Goal: Download file/media

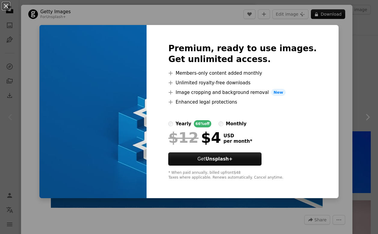
scroll to position [43, 0]
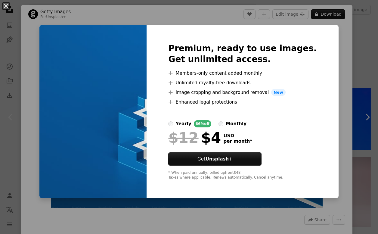
click at [348, 61] on div "An X shape Premium, ready to use images. Get unlimited access. A plus sign Memb…" at bounding box center [189, 117] width 378 height 234
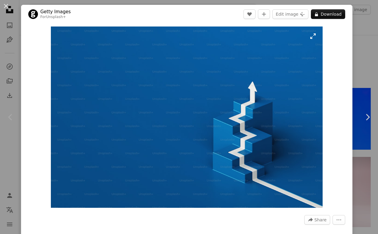
click at [320, 62] on img "Zoom in on this image" at bounding box center [187, 116] width 272 height 181
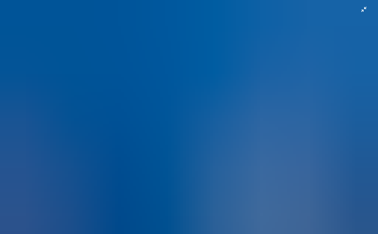
scroll to position [9, 0]
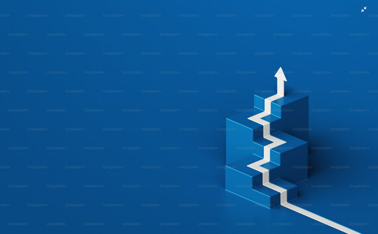
click at [319, 59] on img "Zoom out on this image" at bounding box center [189, 116] width 379 height 253
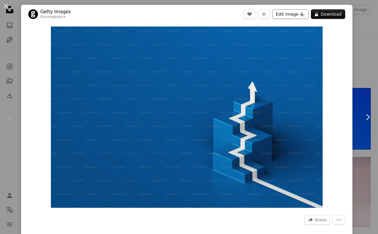
click at [298, 13] on button "Edit image Plus sign for Unsplash+" at bounding box center [290, 14] width 36 height 10
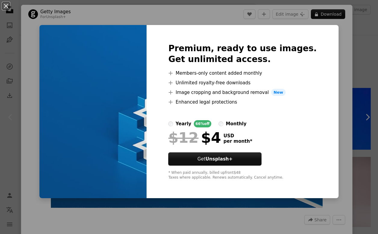
click at [343, 48] on div "An X shape Premium, ready to use images. Get unlimited access. A plus sign Memb…" at bounding box center [189, 117] width 378 height 234
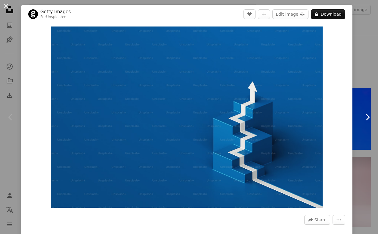
click at [368, 110] on link "Chevron right" at bounding box center [367, 117] width 21 height 58
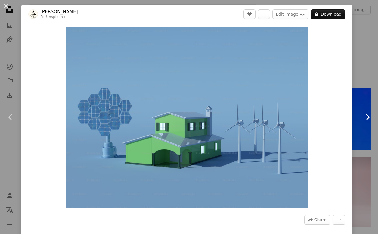
click at [368, 110] on link "Chevron right" at bounding box center [367, 117] width 21 height 58
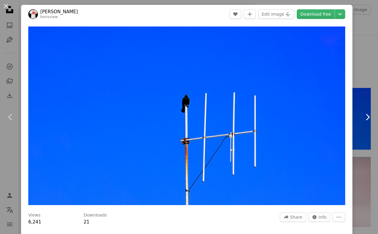
click at [368, 110] on link "Chevron right" at bounding box center [367, 117] width 21 height 58
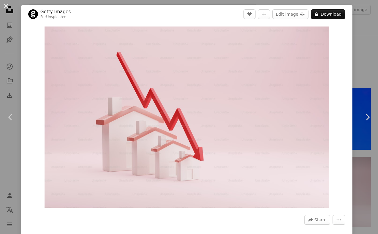
click at [362, 70] on div "An X shape Chevron left Chevron right Getty Images For Unsplash+ A heart A plus…" at bounding box center [189, 117] width 378 height 234
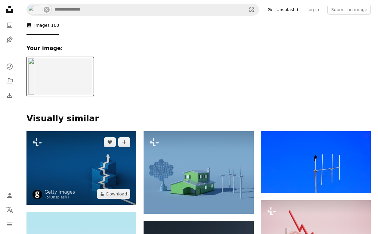
click at [89, 176] on img at bounding box center [81, 167] width 110 height 73
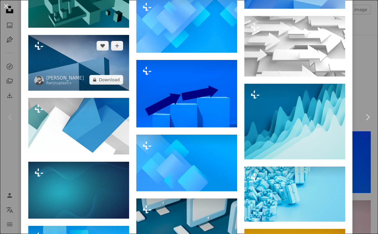
scroll to position [424, 0]
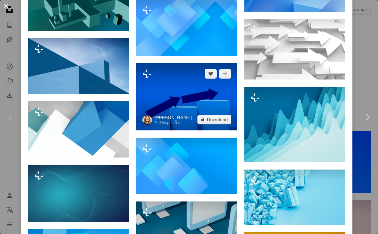
click at [186, 105] on img at bounding box center [186, 96] width 101 height 67
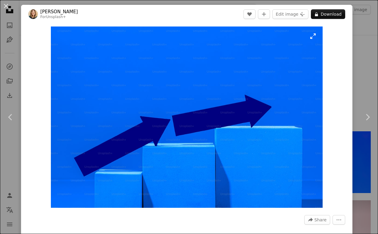
scroll to position [0, 766]
click at [361, 29] on div "An X shape Chevron left Chevron right [PERSON_NAME] For Unsplash+ A heart A plu…" at bounding box center [189, 117] width 378 height 234
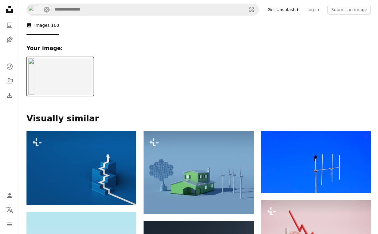
click at [199, 89] on div "Your image: Visually similar" at bounding box center [198, 79] width 359 height 89
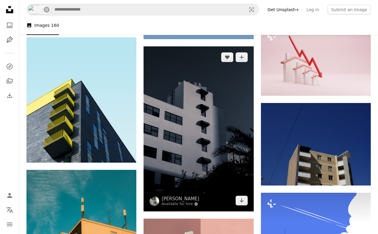
scroll to position [176, 0]
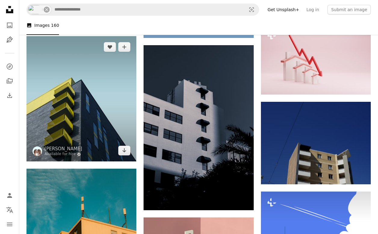
click at [115, 122] on img at bounding box center [81, 98] width 110 height 125
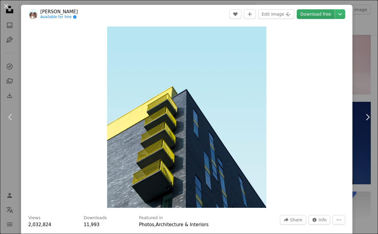
click at [325, 16] on link "Download free" at bounding box center [316, 14] width 38 height 10
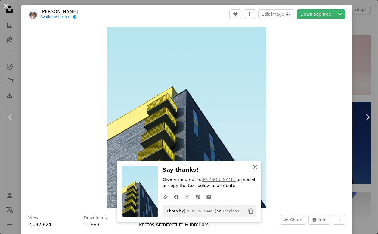
click at [255, 166] on icon "An X shape" at bounding box center [255, 166] width 7 height 7
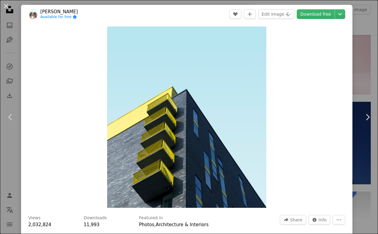
click at [370, 56] on div "An X shape Chevron left Chevron right [PERSON_NAME] Available for hire A checkm…" at bounding box center [189, 117] width 378 height 234
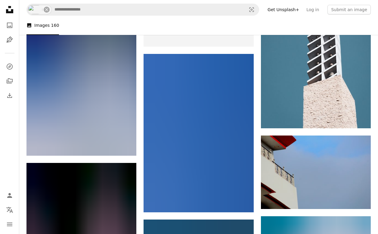
scroll to position [3556, 0]
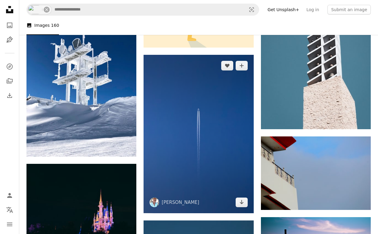
click at [208, 122] on img at bounding box center [199, 134] width 110 height 158
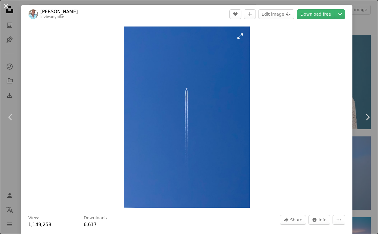
click at [193, 129] on img "Zoom in on this image" at bounding box center [187, 116] width 126 height 181
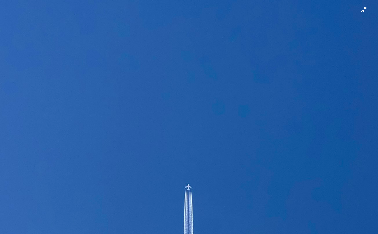
scroll to position [156, 0]
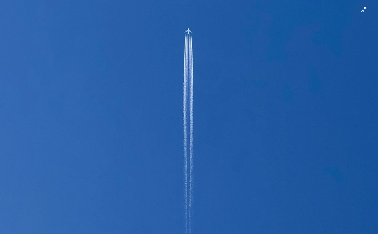
click at [193, 129] on img "Zoom out on this image" at bounding box center [189, 116] width 379 height 545
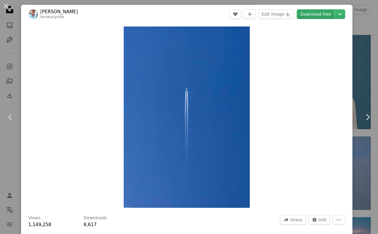
click at [324, 13] on link "Download free" at bounding box center [316, 14] width 38 height 10
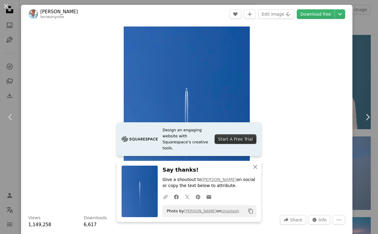
click at [368, 32] on div "An X shape Chevron left Chevron right [PERSON_NAME] leviwanyoike A heart A plus…" at bounding box center [189, 117] width 378 height 234
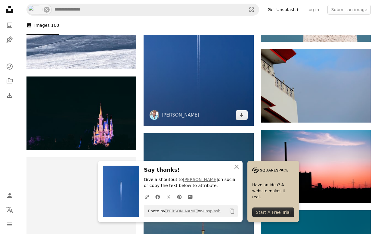
scroll to position [3653, 0]
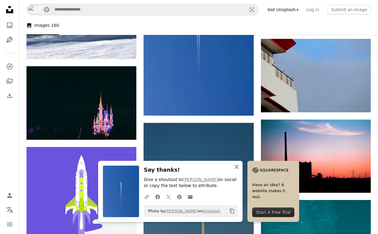
click at [237, 169] on icon "An X shape" at bounding box center [236, 166] width 7 height 7
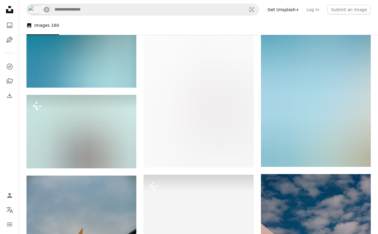
scroll to position [2281, 0]
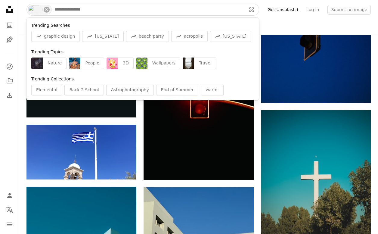
click at [150, 9] on input "Find visuals sitewide" at bounding box center [147, 9] width 193 height 11
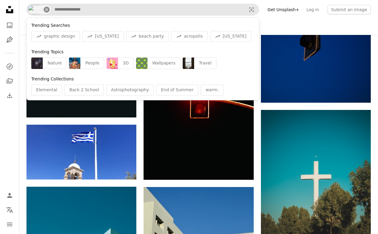
click at [45, 10] on icon "An X shape" at bounding box center [46, 9] width 5 height 5
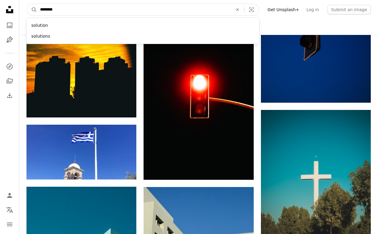
type input "*********"
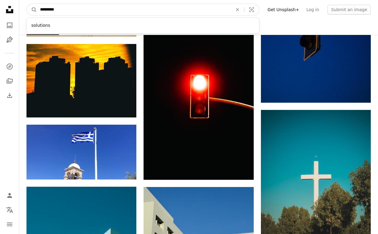
click at [32, 10] on button "A magnifying glass" at bounding box center [32, 9] width 10 height 11
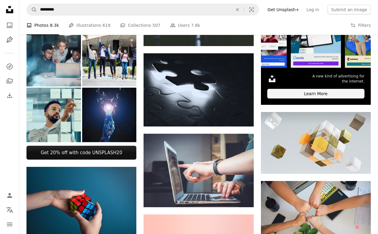
scroll to position [132, 0]
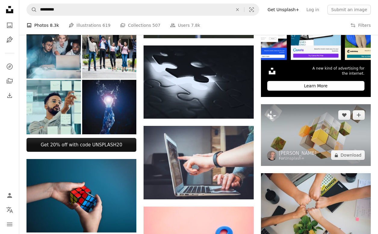
click at [297, 146] on img at bounding box center [316, 135] width 110 height 62
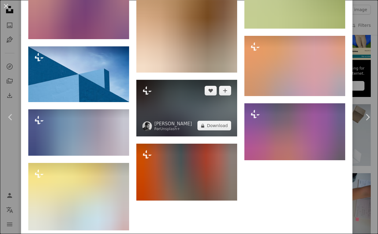
scroll to position [816, 0]
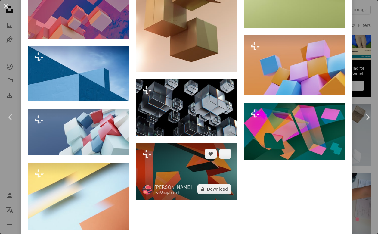
click at [179, 181] on img at bounding box center [186, 171] width 101 height 57
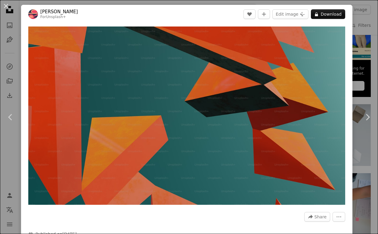
click at [360, 17] on div "An X shape Chevron left Chevron right [PERSON_NAME] For Unsplash+ A heart A plu…" at bounding box center [189, 117] width 378 height 234
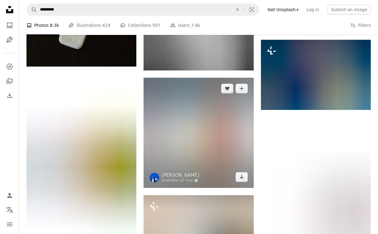
scroll to position [1179, 0]
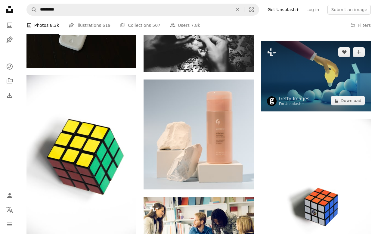
click at [294, 85] on img at bounding box center [316, 76] width 110 height 70
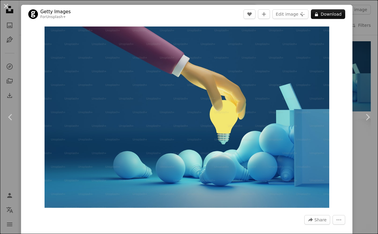
click at [360, 33] on div "An X shape Chevron left Chevron right Getty Images For Unsplash+ A heart A plus…" at bounding box center [189, 117] width 378 height 234
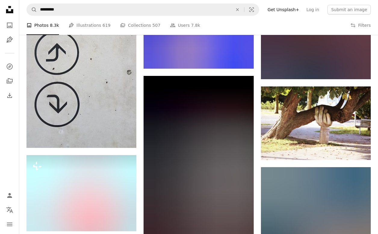
scroll to position [371, 0]
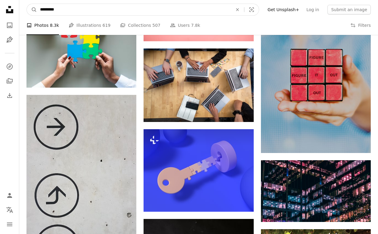
click at [112, 12] on input "*********" at bounding box center [134, 9] width 194 height 11
type input "**********"
click at [32, 10] on button "A magnifying glass" at bounding box center [32, 9] width 10 height 11
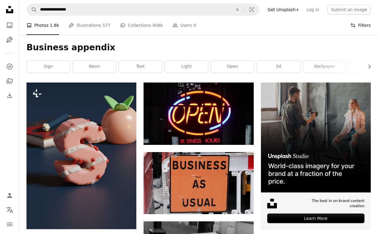
click at [356, 26] on icon "Filters" at bounding box center [352, 25] width 5 height 5
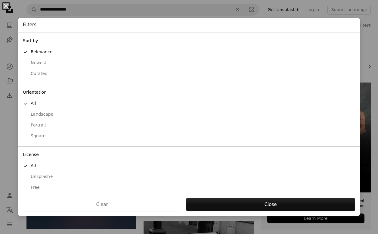
click at [36, 185] on div "Free" at bounding box center [189, 188] width 332 height 6
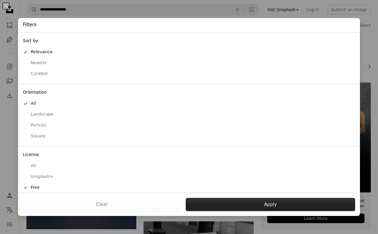
click at [299, 200] on button "Apply" at bounding box center [270, 204] width 169 height 13
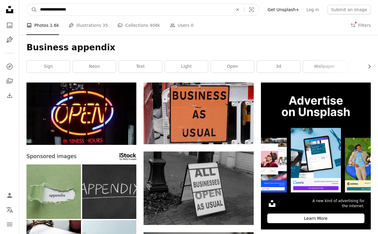
click at [164, 6] on input "**********" at bounding box center [134, 9] width 194 height 11
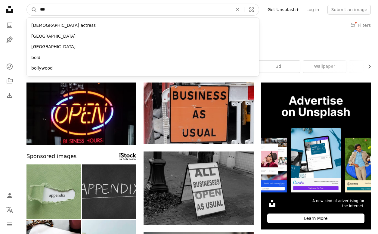
type input "****"
click at [32, 10] on button "A magnifying glass" at bounding box center [32, 9] width 10 height 11
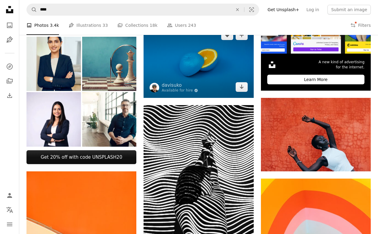
scroll to position [212, 0]
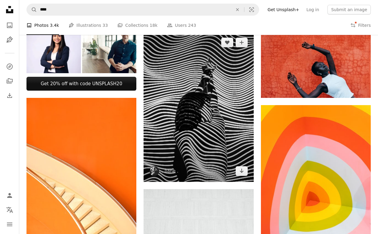
click at [220, 140] on img at bounding box center [199, 107] width 110 height 151
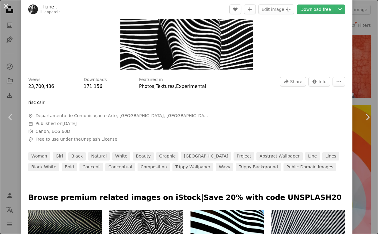
scroll to position [245, 0]
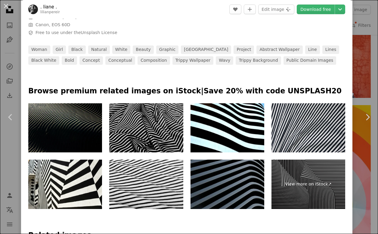
click at [368, 174] on div "An X shape Chevron left Chevron right . [PERSON_NAME] . lilianpereir A heart A …" at bounding box center [189, 117] width 378 height 234
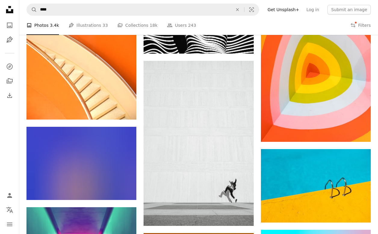
scroll to position [251, 0]
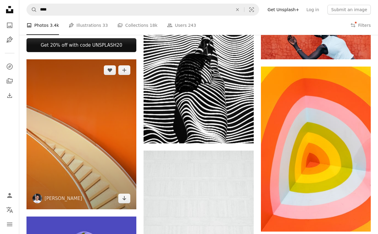
click at [64, 122] on img at bounding box center [81, 134] width 110 height 150
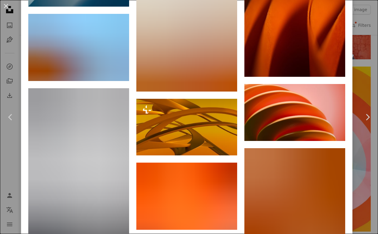
scroll to position [3770, 0]
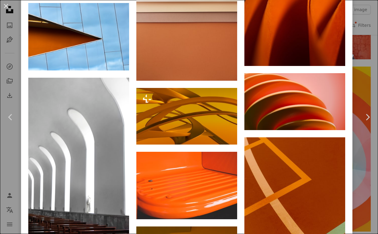
click at [370, 156] on div "An X shape Chevron left Chevron right [PERSON_NAME] serverwentdown A heart A pl…" at bounding box center [189, 117] width 378 height 234
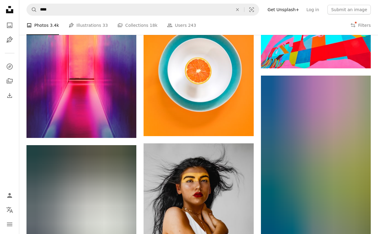
scroll to position [538, 0]
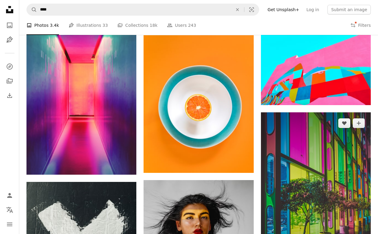
click at [295, 135] on img at bounding box center [316, 194] width 110 height 165
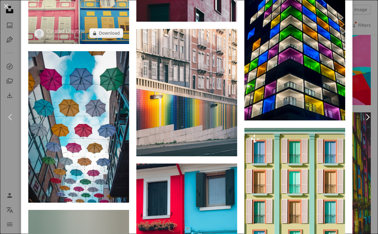
scroll to position [1264, 0]
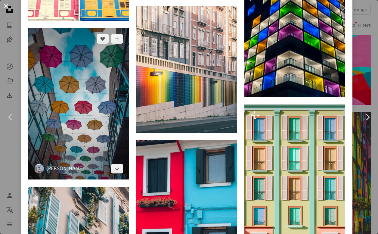
click at [80, 116] on img at bounding box center [78, 103] width 101 height 151
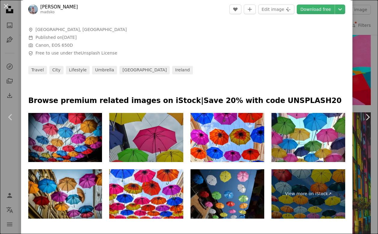
scroll to position [210, 0]
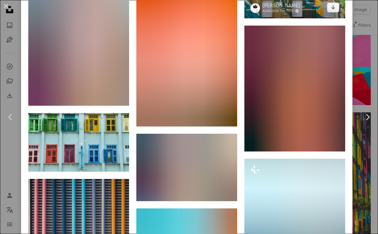
scroll to position [1742, 0]
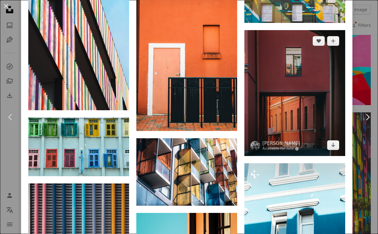
click at [282, 126] on img at bounding box center [294, 93] width 101 height 126
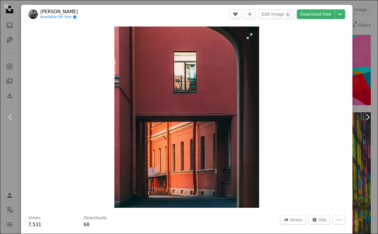
click at [178, 119] on img "Zoom in on this image" at bounding box center [186, 116] width 145 height 181
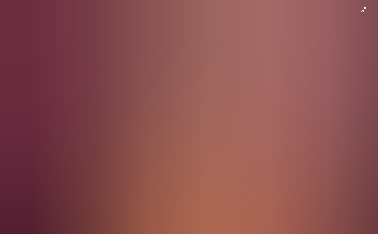
scroll to position [120, 0]
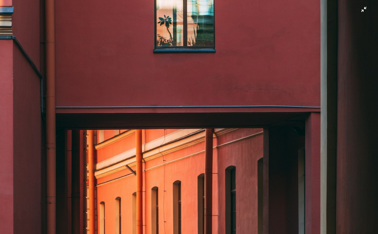
click at [178, 119] on img "Zoom out on this image" at bounding box center [189, 117] width 379 height 474
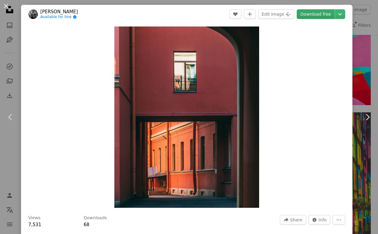
scroll to position [0, 0]
click at [323, 11] on link "Download free" at bounding box center [316, 14] width 38 height 10
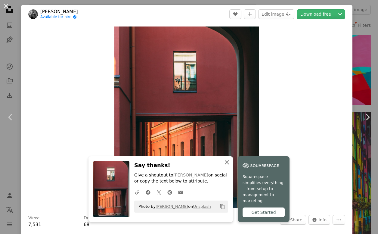
click at [225, 166] on icon "An X shape" at bounding box center [226, 162] width 7 height 7
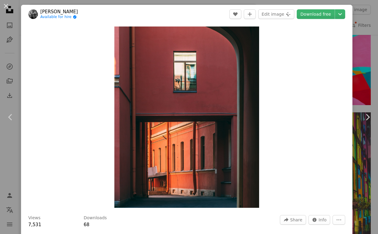
click at [366, 16] on div "An X shape Chevron left Chevron right [PERSON_NAME] Available for hire A checkm…" at bounding box center [189, 117] width 378 height 234
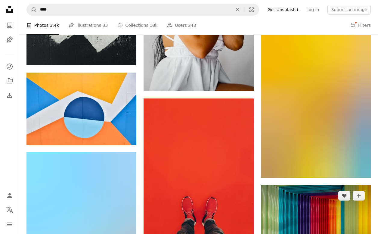
scroll to position [791, 0]
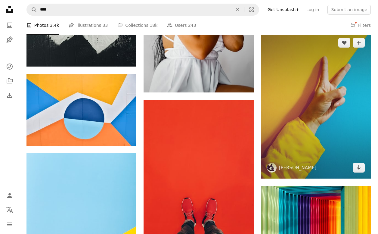
click at [298, 102] on img at bounding box center [316, 105] width 110 height 147
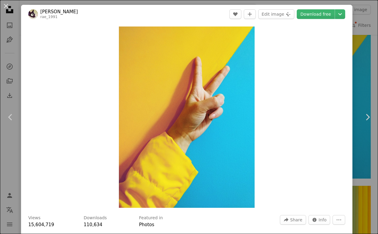
click at [359, 63] on div "An X shape Chevron left Chevron right [PERSON_NAME] rae_1991 A heart A plus sig…" at bounding box center [189, 117] width 378 height 234
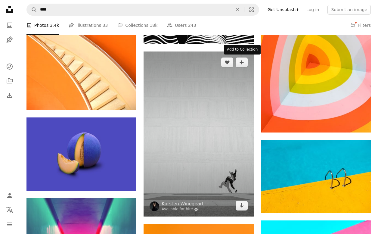
scroll to position [352, 0]
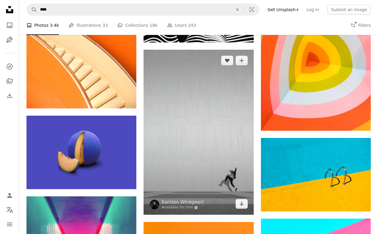
click at [208, 138] on img at bounding box center [199, 132] width 110 height 165
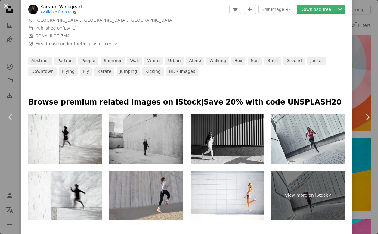
scroll to position [245, 0]
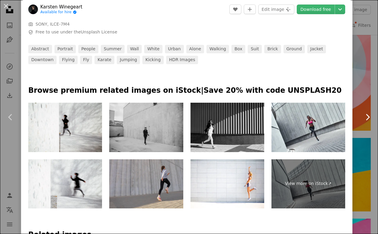
click at [365, 144] on link "Chevron right" at bounding box center [367, 117] width 21 height 58
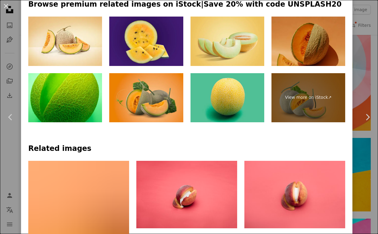
scroll to position [305, 0]
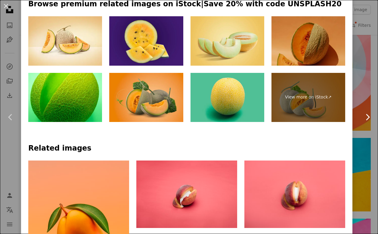
click at [364, 103] on link "Chevron right" at bounding box center [367, 117] width 21 height 58
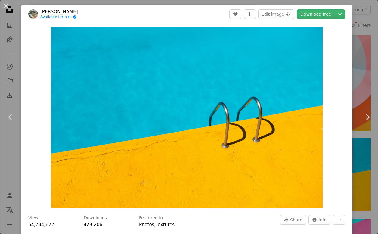
click at [372, 76] on div "An X shape Chevron left Chevron right [PERSON_NAME] Available for hire A checkm…" at bounding box center [189, 117] width 378 height 234
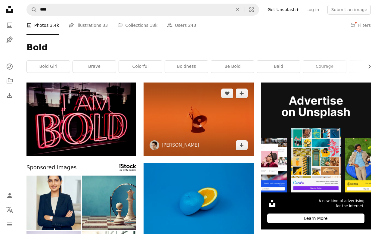
click at [230, 121] on img at bounding box center [199, 118] width 110 height 73
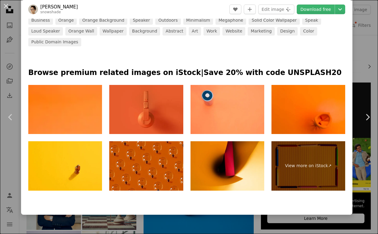
scroll to position [252, 0]
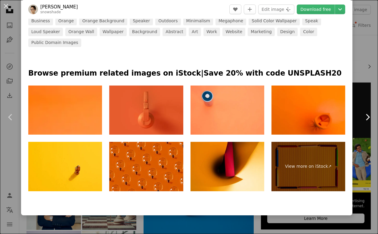
click at [362, 92] on link "Chevron right" at bounding box center [367, 117] width 21 height 58
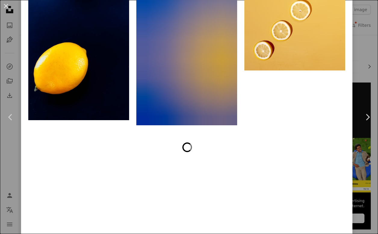
scroll to position [1791, 0]
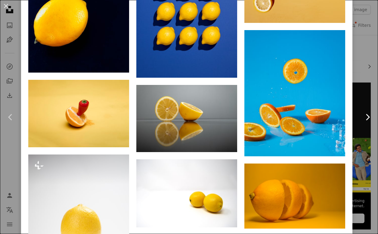
click at [371, 120] on icon "Chevron right" at bounding box center [368, 117] width 10 height 10
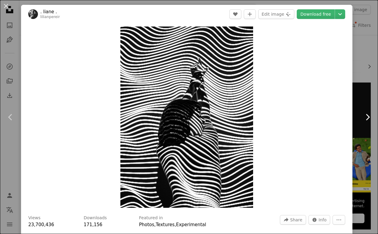
click at [371, 120] on icon "Chevron right" at bounding box center [368, 117] width 10 height 10
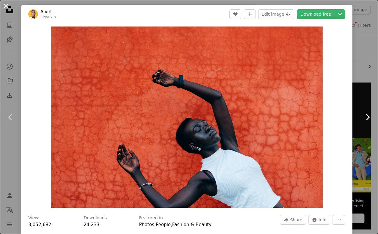
click at [371, 120] on icon "Chevron right" at bounding box center [368, 117] width 10 height 10
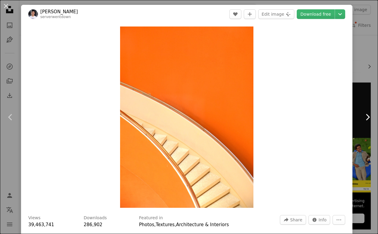
click at [368, 117] on icon "Chevron right" at bounding box center [368, 117] width 10 height 10
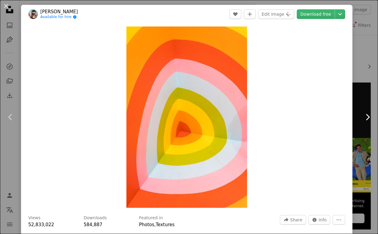
click at [368, 117] on icon "Chevron right" at bounding box center [368, 117] width 10 height 10
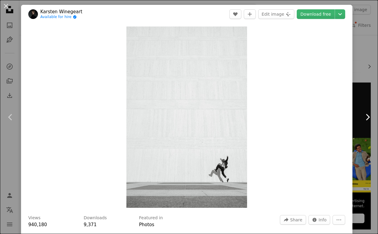
click at [368, 117] on icon "Chevron right" at bounding box center [368, 117] width 10 height 10
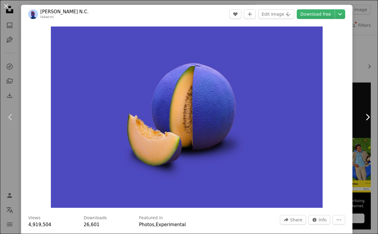
click at [368, 117] on icon "Chevron right" at bounding box center [368, 117] width 10 height 10
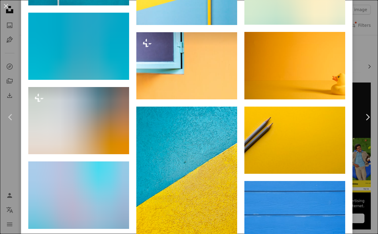
scroll to position [1081, 0]
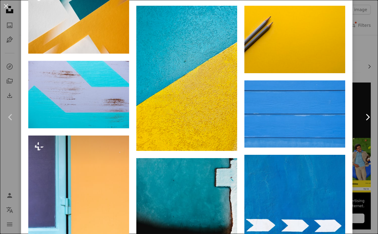
click at [365, 118] on icon "Chevron right" at bounding box center [368, 117] width 10 height 10
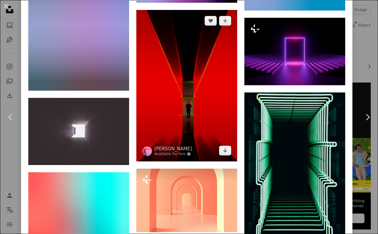
scroll to position [2028, 0]
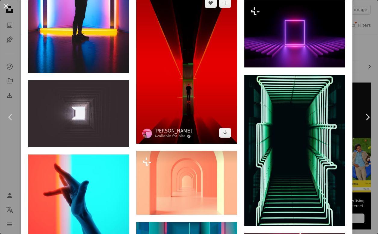
click at [182, 95] on img at bounding box center [186, 67] width 101 height 151
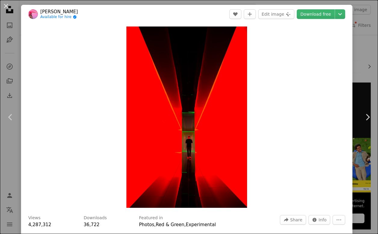
click at [301, 130] on div "Zoom in" at bounding box center [186, 116] width 331 height 187
click at [7, 7] on button "An X shape" at bounding box center [5, 5] width 7 height 7
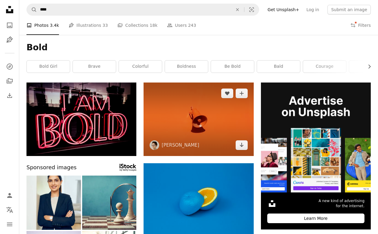
click at [185, 130] on img at bounding box center [199, 118] width 110 height 73
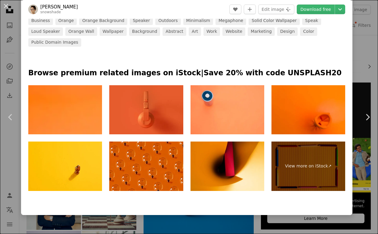
scroll to position [252, 0]
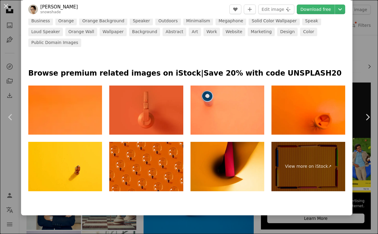
click at [370, 78] on div "An X shape Chevron left Chevron right [PERSON_NAME] snowshade A heart A plus si…" at bounding box center [189, 117] width 378 height 234
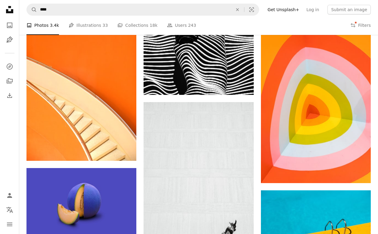
scroll to position [449, 0]
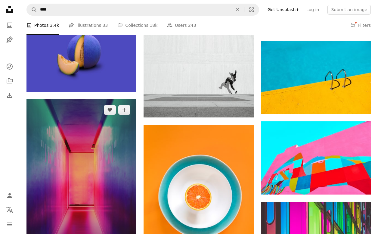
click at [123, 167] on img at bounding box center [81, 181] width 110 height 165
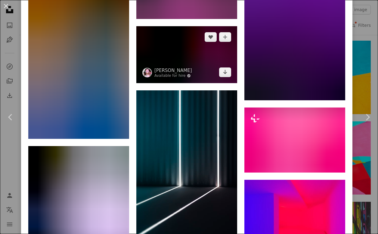
scroll to position [5424, 0]
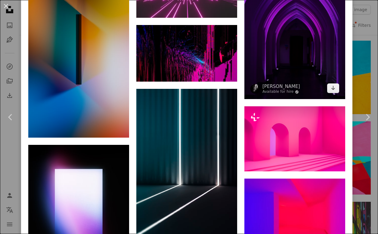
click at [289, 97] on img at bounding box center [294, 23] width 101 height 151
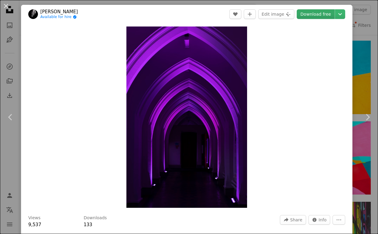
click at [321, 14] on link "Download free" at bounding box center [316, 14] width 38 height 10
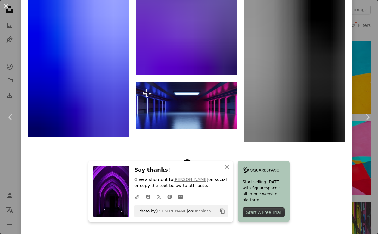
scroll to position [1843, 0]
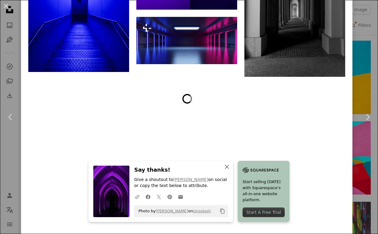
click at [228, 168] on icon "button" at bounding box center [227, 167] width 4 height 4
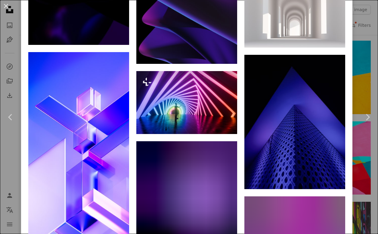
scroll to position [3569, 0]
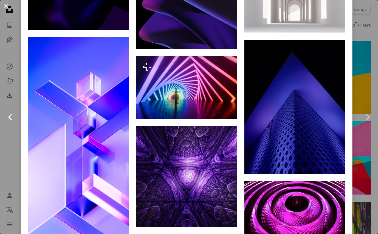
click at [10, 117] on icon "Chevron left" at bounding box center [11, 117] width 10 height 10
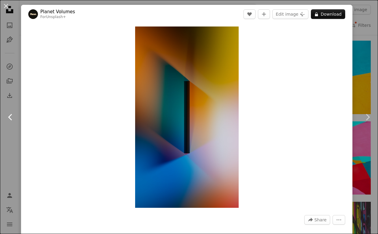
click at [11, 119] on icon at bounding box center [10, 117] width 4 height 6
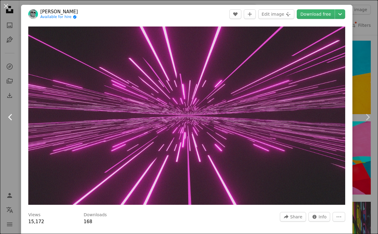
click at [13, 98] on link "Chevron left" at bounding box center [10, 117] width 21 height 58
